Goal: Task Accomplishment & Management: Manage account settings

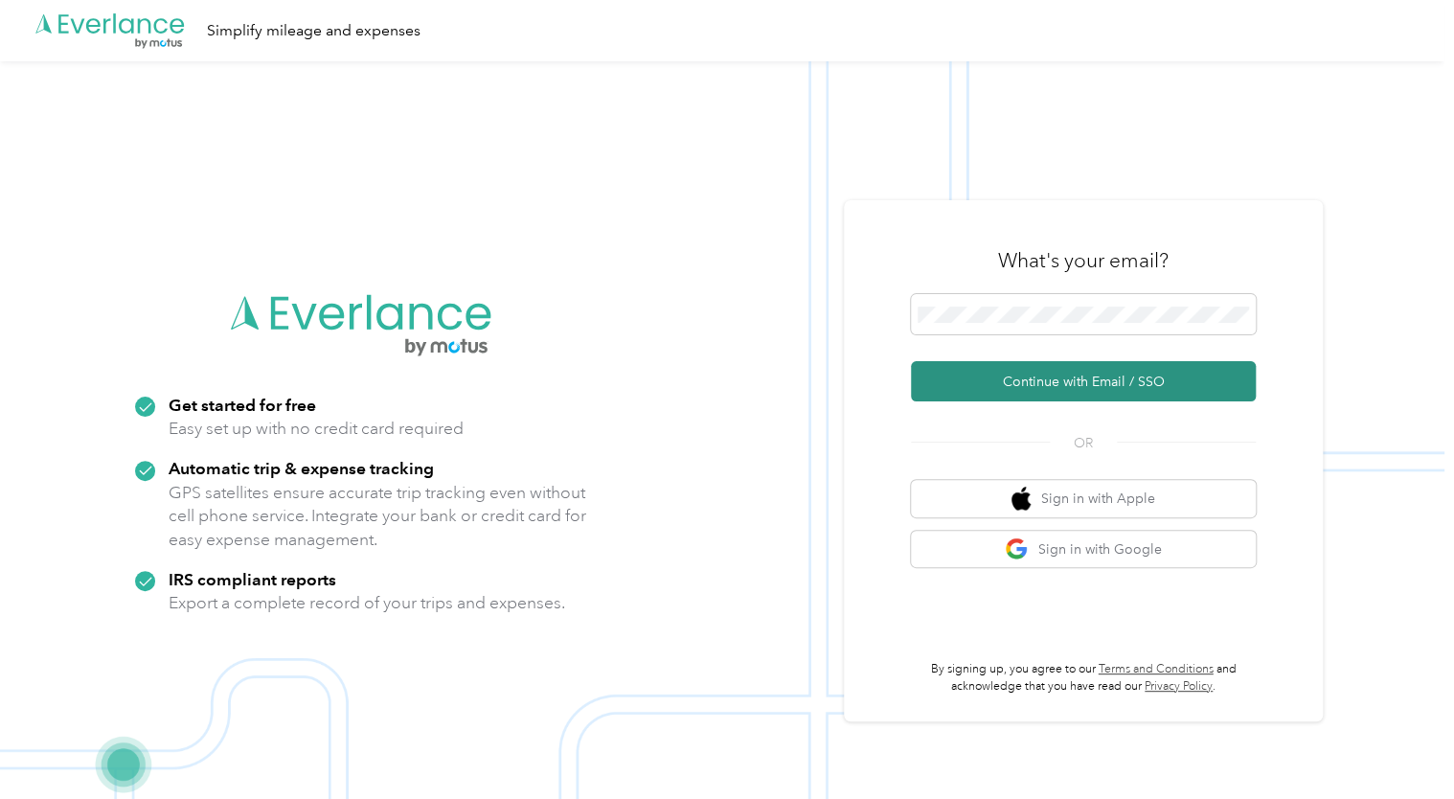
click at [1048, 379] on button "Continue with Email / SSO" at bounding box center [1083, 381] width 345 height 40
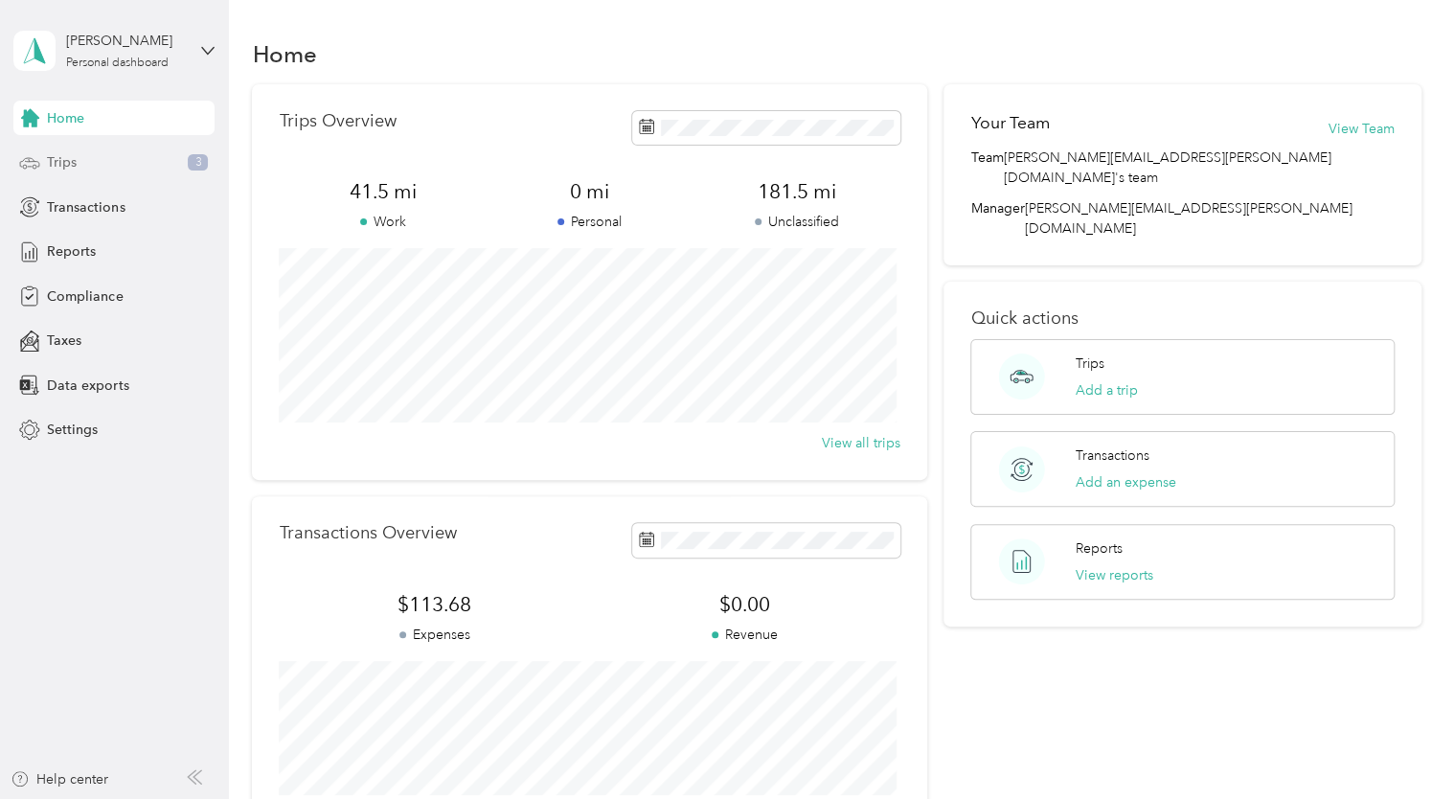
click at [69, 160] on span "Trips" at bounding box center [62, 162] width 30 height 20
